Goal: Use online tool/utility: Utilize a website feature to perform a specific function

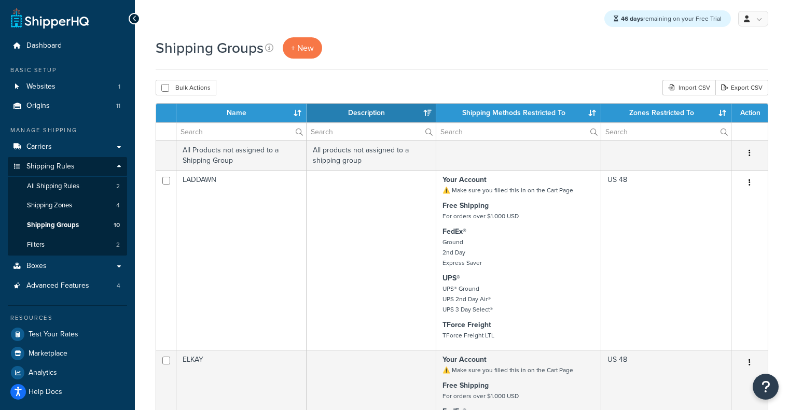
select select "15"
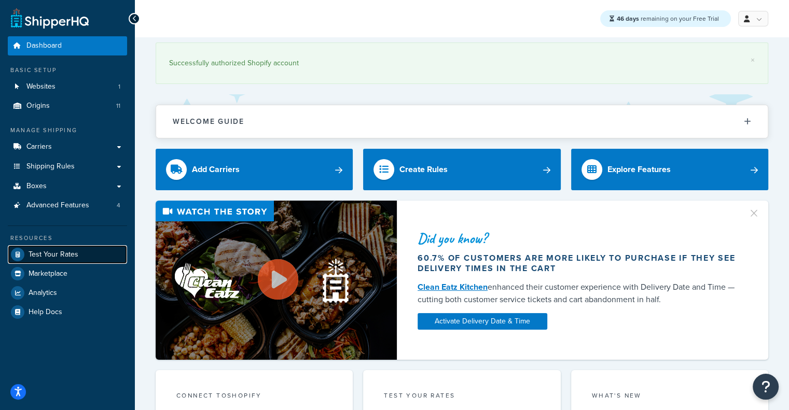
click at [68, 251] on span "Test Your Rates" at bounding box center [54, 255] width 50 height 9
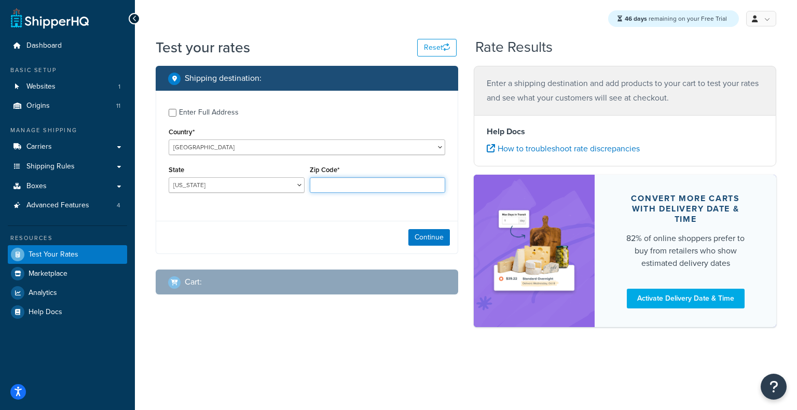
click at [340, 182] on input "Zip Code*" at bounding box center [378, 185] width 136 height 16
type input "60193"
select select "IL"
click at [425, 241] on button "Continue" at bounding box center [429, 237] width 42 height 17
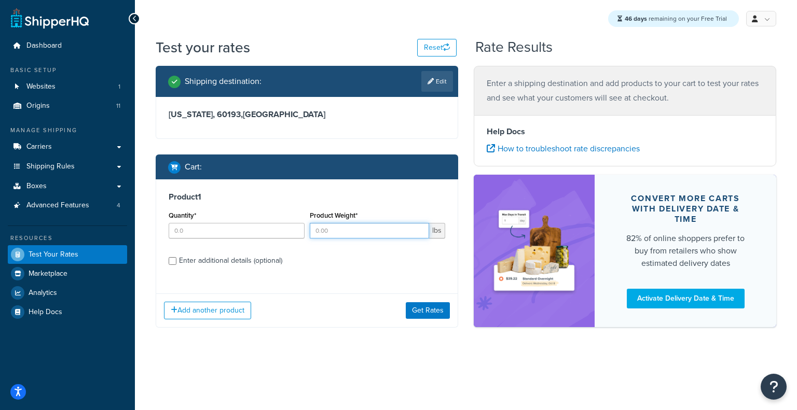
click at [361, 231] on input "Product Weight*" at bounding box center [370, 231] width 120 height 16
paste input "20.0"
type input "20.0"
click at [221, 231] on input "Quantity*" at bounding box center [237, 231] width 136 height 16
type input "1"
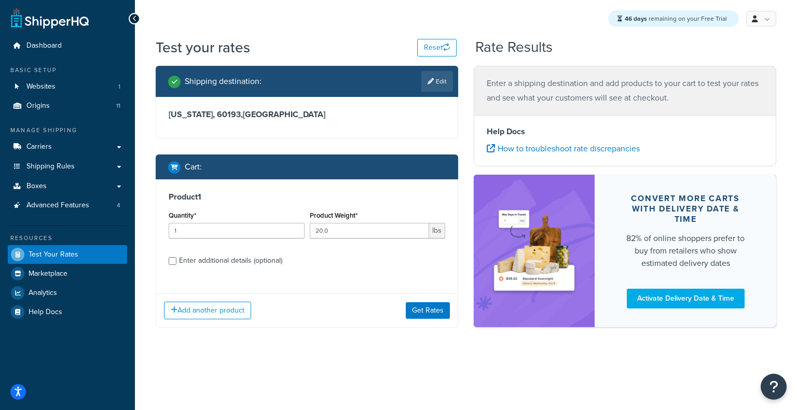
click at [224, 265] on div "Enter additional details (optional)" at bounding box center [230, 261] width 103 height 15
click at [176, 265] on input "Enter additional details (optional)" at bounding box center [173, 261] width 8 height 8
checkbox input "true"
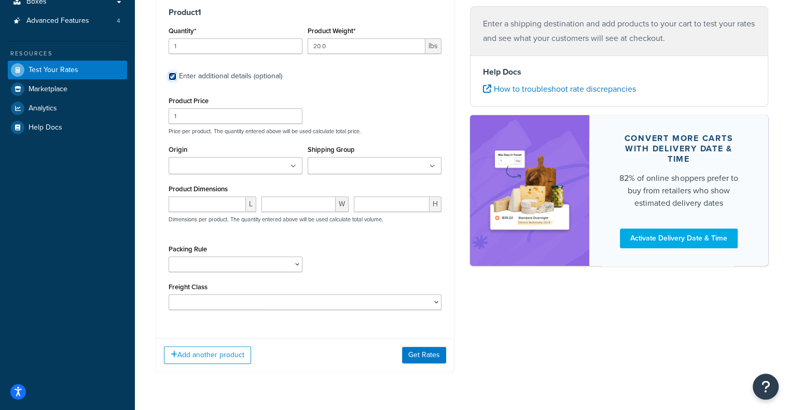
scroll to position [204, 0]
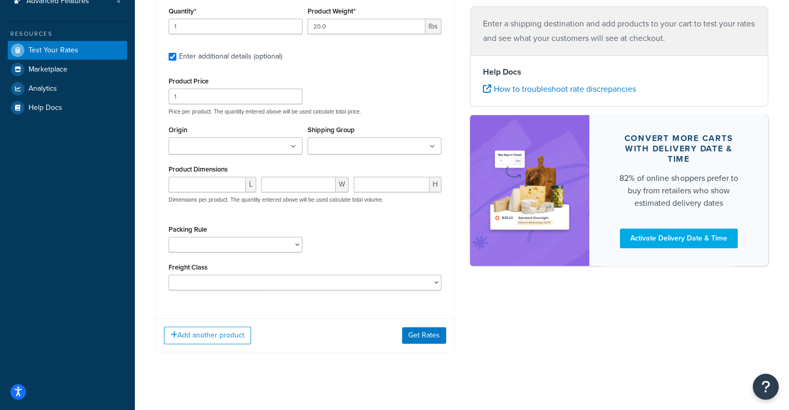
click at [291, 144] on ul at bounding box center [236, 145] width 134 height 17
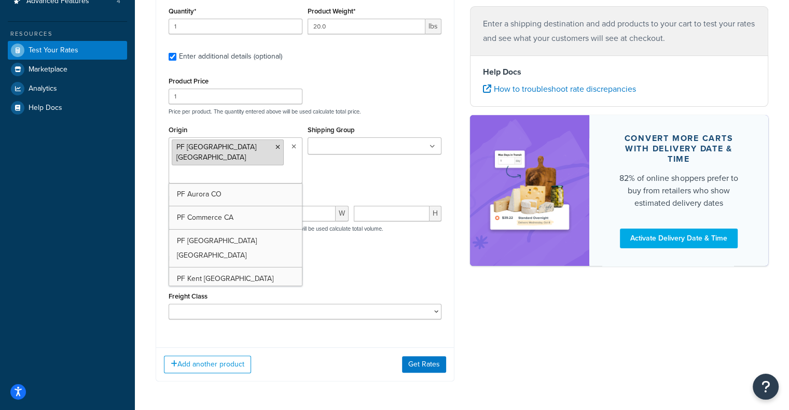
click at [276, 147] on icon at bounding box center [278, 147] width 5 height 6
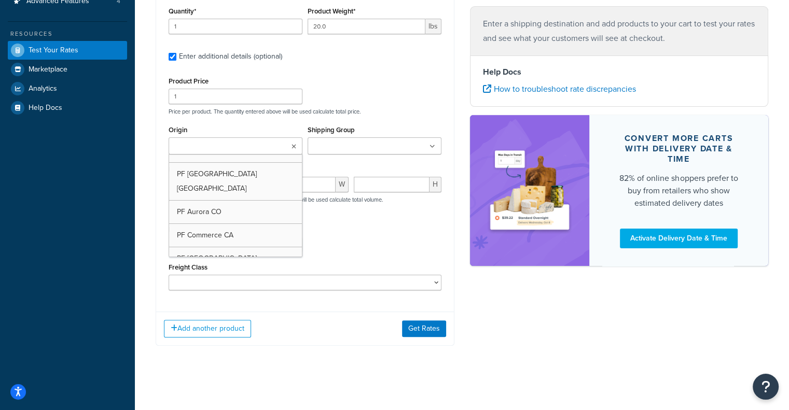
click at [227, 147] on input "Origin" at bounding box center [218, 146] width 92 height 11
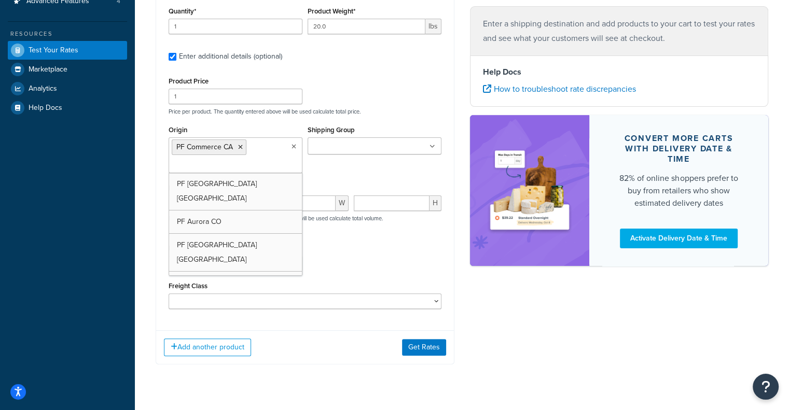
click at [378, 148] on input "Shipping Group" at bounding box center [357, 146] width 92 height 11
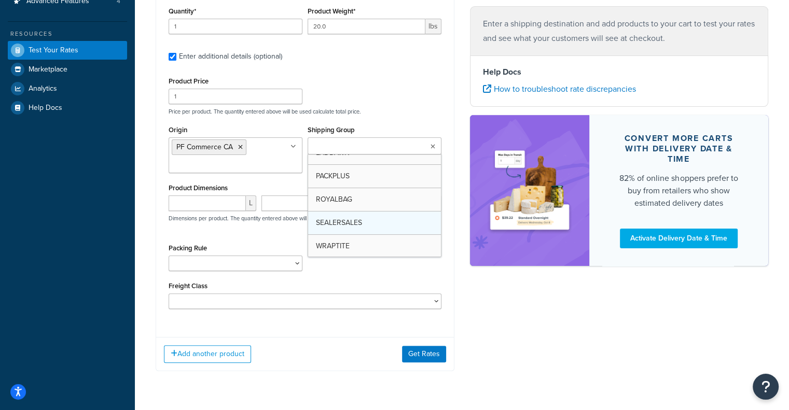
scroll to position [82, 0]
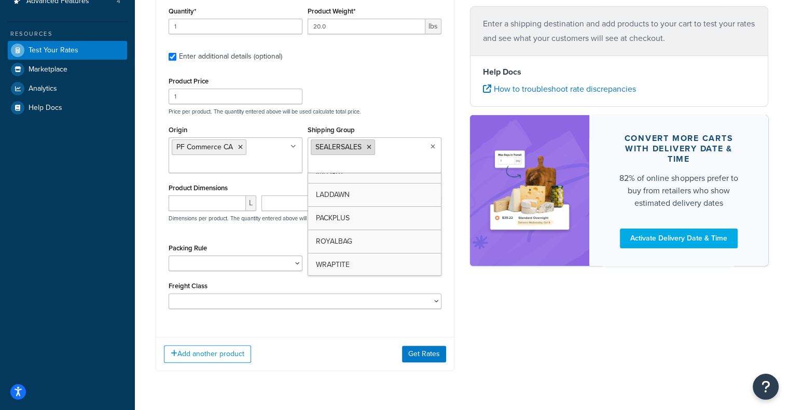
click at [369, 148] on icon at bounding box center [369, 147] width 5 height 6
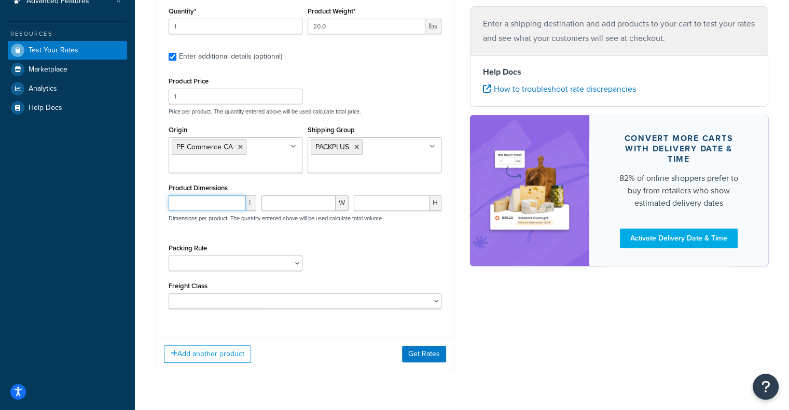
click at [220, 203] on input "number" at bounding box center [207, 204] width 77 height 16
click at [204, 199] on input "number" at bounding box center [207, 204] width 77 height 16
paste input "20.7"
type input "20.7"
click at [309, 210] on input "number" at bounding box center [298, 204] width 75 height 16
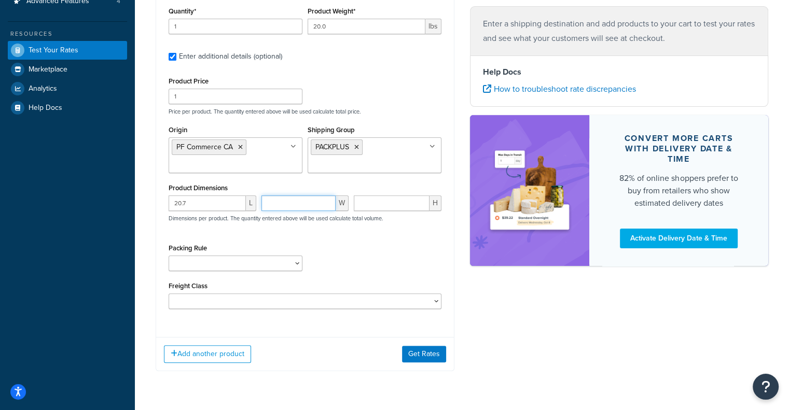
paste input "15.7"
type input "15.7"
click at [373, 197] on input "number" at bounding box center [392, 204] width 76 height 16
paste input "9.7"
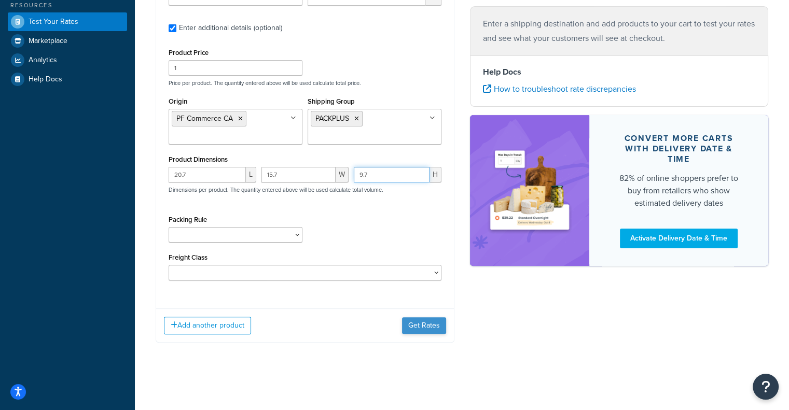
type input "9.7"
click at [425, 323] on button "Get Rates" at bounding box center [424, 326] width 44 height 17
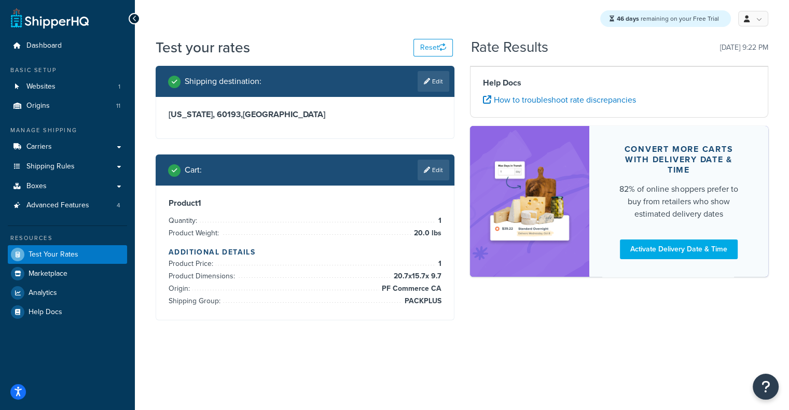
scroll to position [0, 0]
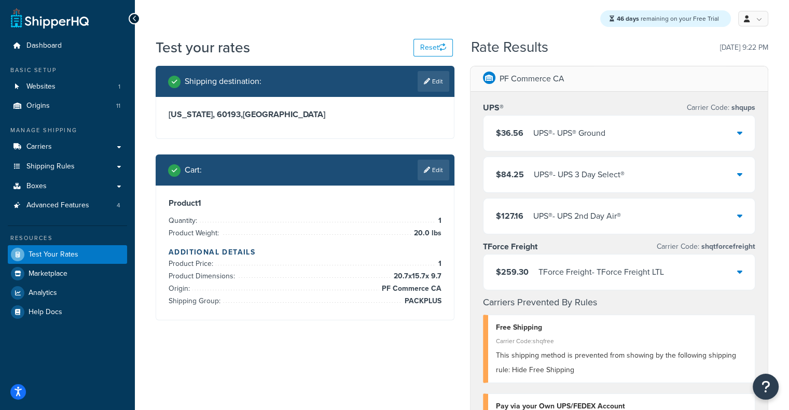
click at [571, 134] on div "UPS® - UPS® Ground" at bounding box center [569, 133] width 72 height 15
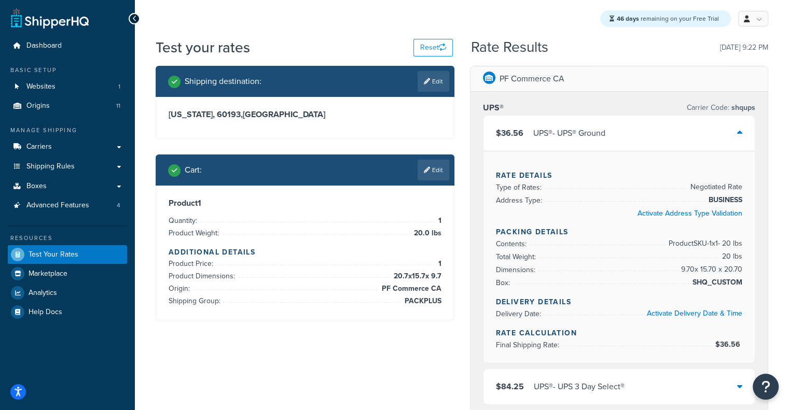
click at [571, 134] on div "UPS® - UPS® Ground" at bounding box center [569, 133] width 72 height 15
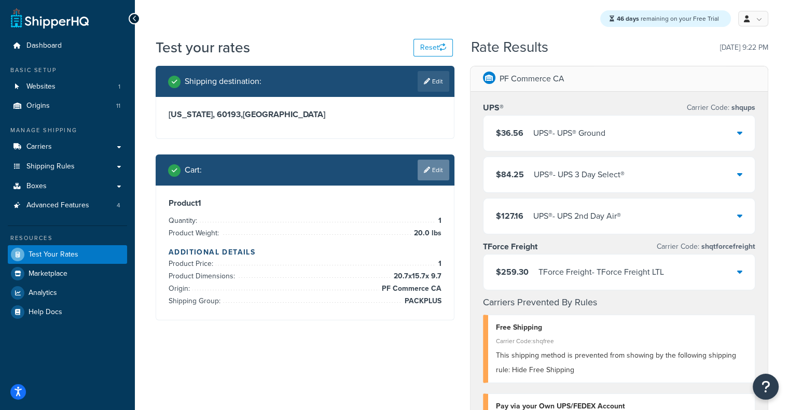
click at [434, 166] on link "Edit" at bounding box center [434, 170] width 32 height 21
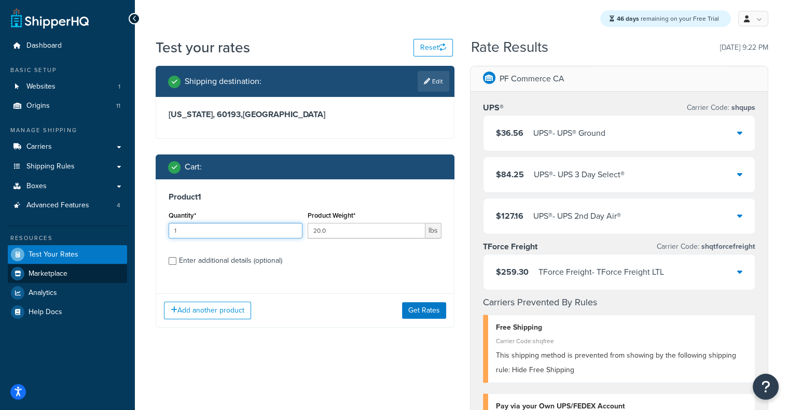
drag, startPoint x: 228, startPoint y: 233, endPoint x: 33, endPoint y: 264, distance: 197.6
type input "5"
type input "9"
type input "8"
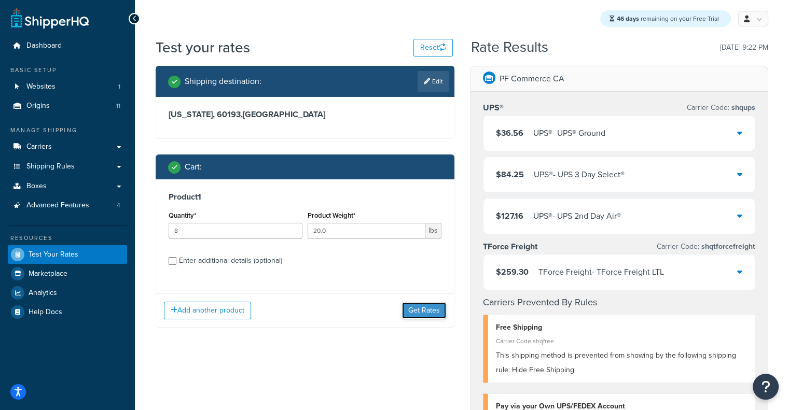
click at [421, 312] on button "Get Rates" at bounding box center [424, 310] width 44 height 17
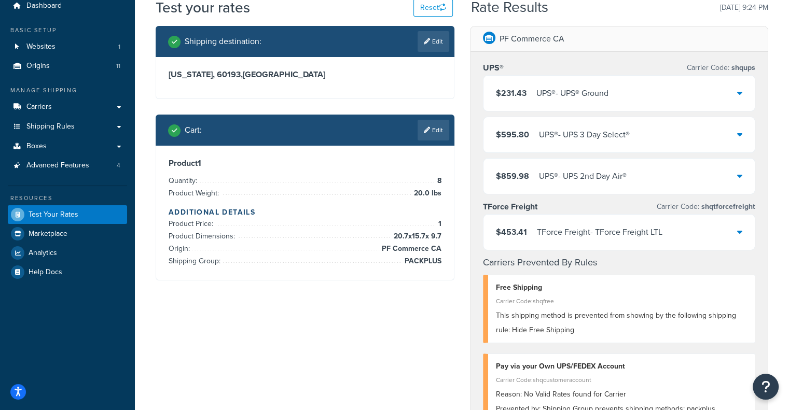
scroll to position [42, 0]
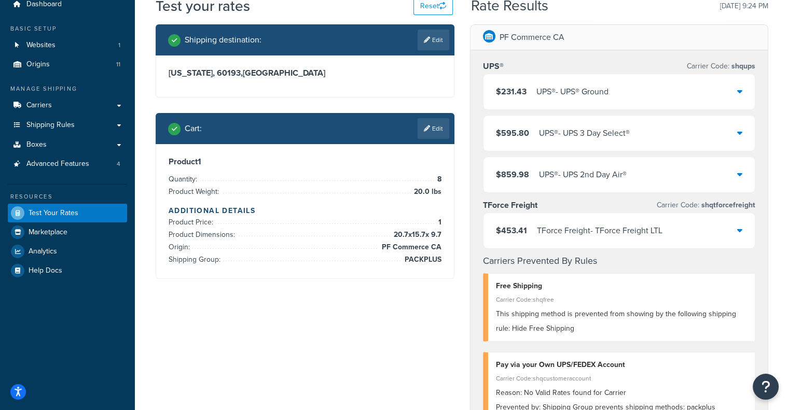
click at [719, 82] on div "$231.43 UPS® - UPS® Ground" at bounding box center [620, 91] width 272 height 35
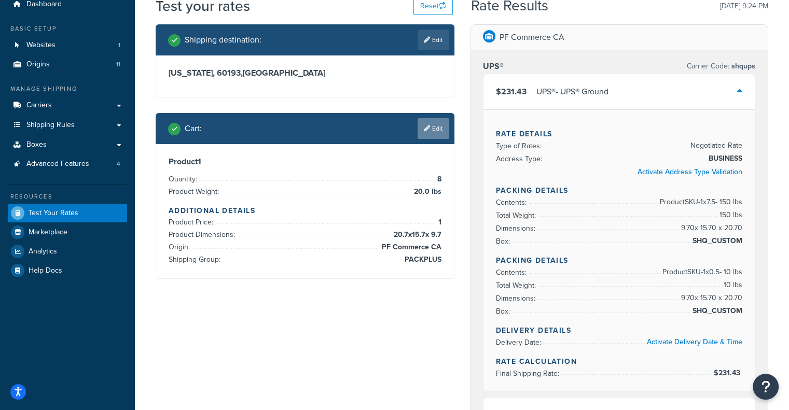
click at [433, 120] on link "Edit" at bounding box center [434, 128] width 32 height 21
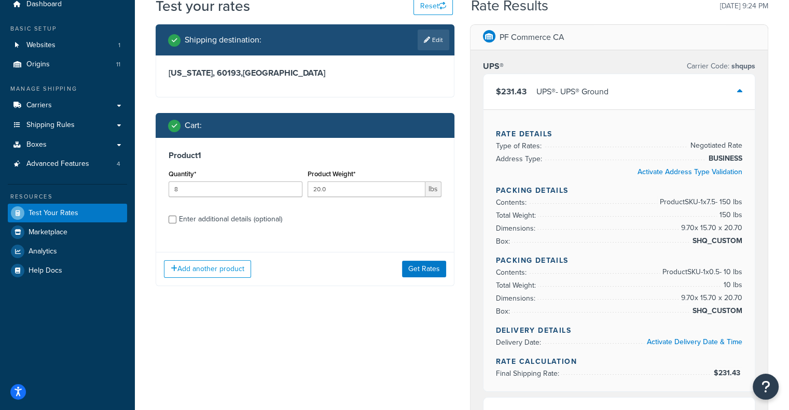
click at [231, 215] on div "Enter additional details (optional)" at bounding box center [230, 219] width 103 height 15
click at [176, 216] on input "Enter additional details (optional)" at bounding box center [173, 220] width 8 height 8
checkbox input "true"
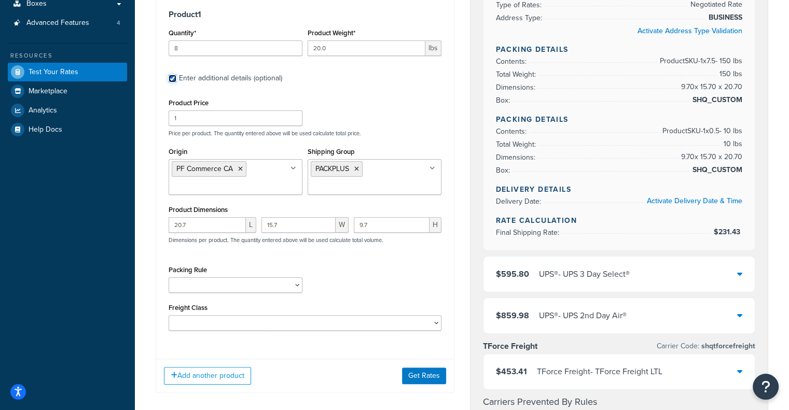
scroll to position [70, 0]
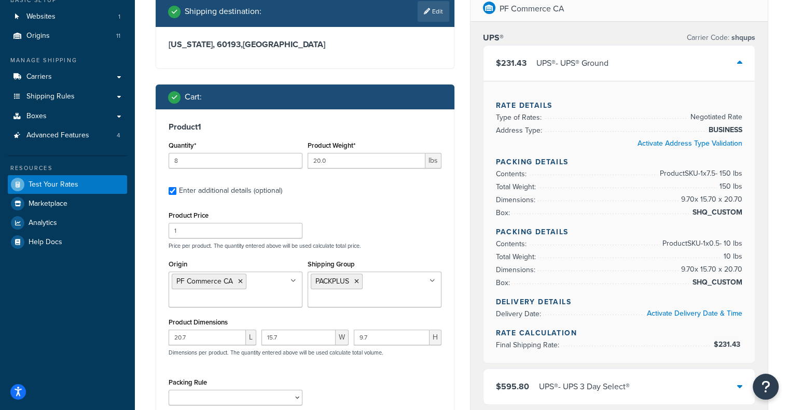
click at [721, 62] on div "$231.43 UPS® - UPS® Ground" at bounding box center [620, 63] width 272 height 35
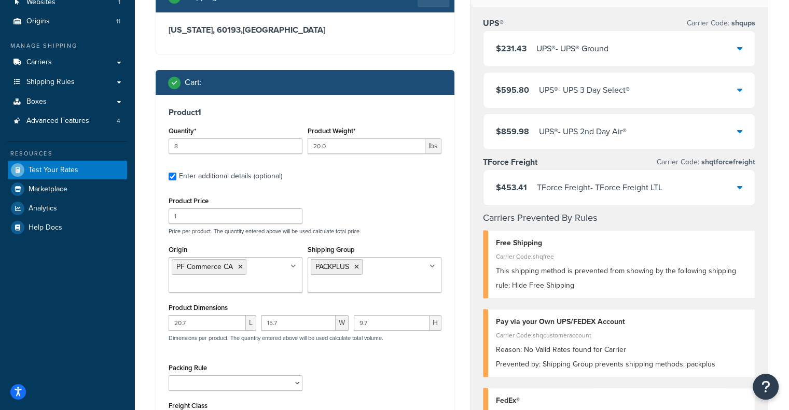
scroll to position [85, 0]
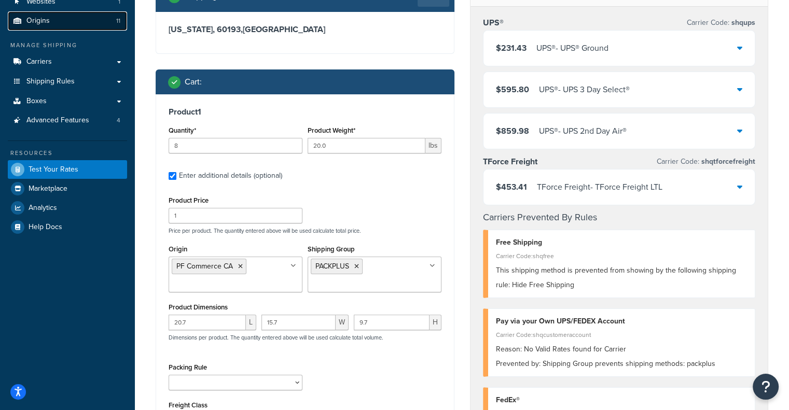
click at [98, 22] on link "Origins 11" at bounding box center [67, 20] width 119 height 19
